Goal: Check status

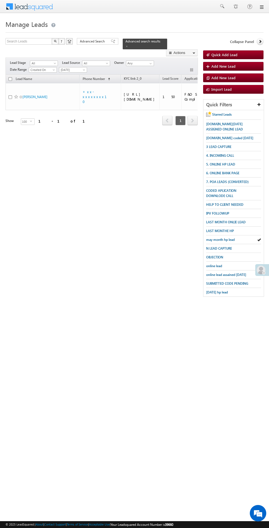
click at [257, 273] on div at bounding box center [262, 270] width 14 height 12
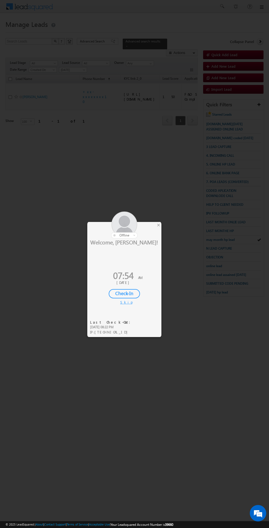
click at [126, 293] on div "Check-In" at bounding box center [124, 293] width 31 height 9
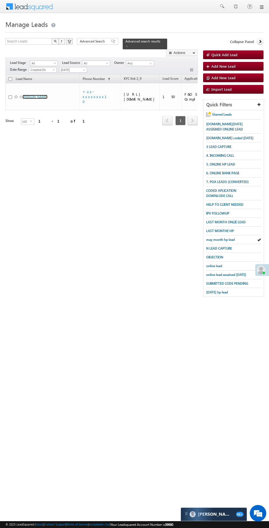
click at [29, 95] on link "[PERSON_NAME]" at bounding box center [34, 97] width 25 height 4
